Goal: Transaction & Acquisition: Book appointment/travel/reservation

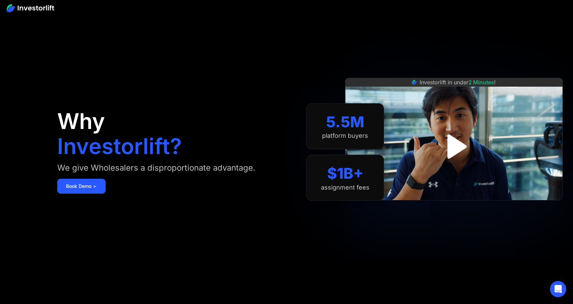
click at [451, 149] on img "open lightbox" at bounding box center [454, 147] width 44 height 44
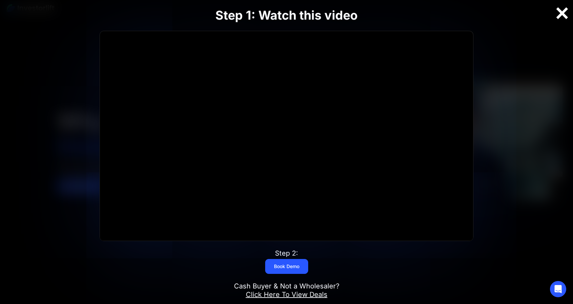
click at [559, 11] on div at bounding box center [562, 13] width 22 height 14
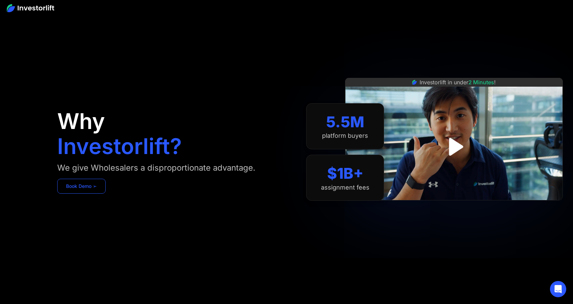
click at [96, 189] on link "Book Demo ➢" at bounding box center [81, 186] width 48 height 15
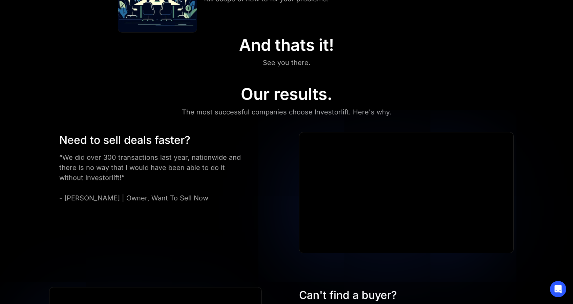
scroll to position [474, 0]
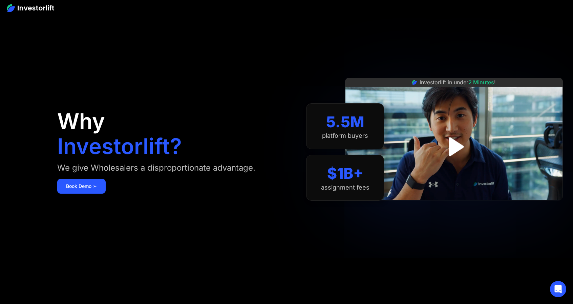
click at [31, 10] on img at bounding box center [30, 8] width 47 height 8
click at [453, 149] on img "open lightbox" at bounding box center [454, 147] width 42 height 42
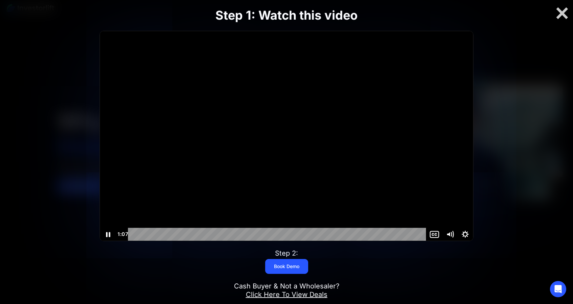
click at [466, 234] on icon "Show settings menu" at bounding box center [466, 234] width 16 height 13
click at [461, 223] on span "1x" at bounding box center [459, 221] width 19 height 13
click at [446, 195] on label "1.5x" at bounding box center [449, 195] width 47 height 14
click at [289, 269] on link "Book Demo" at bounding box center [286, 266] width 43 height 15
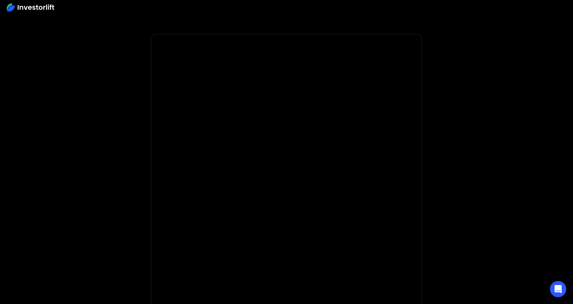
click at [467, 40] on body "**********" at bounding box center [286, 202] width 573 height 405
